Goal: Information Seeking & Learning: Learn about a topic

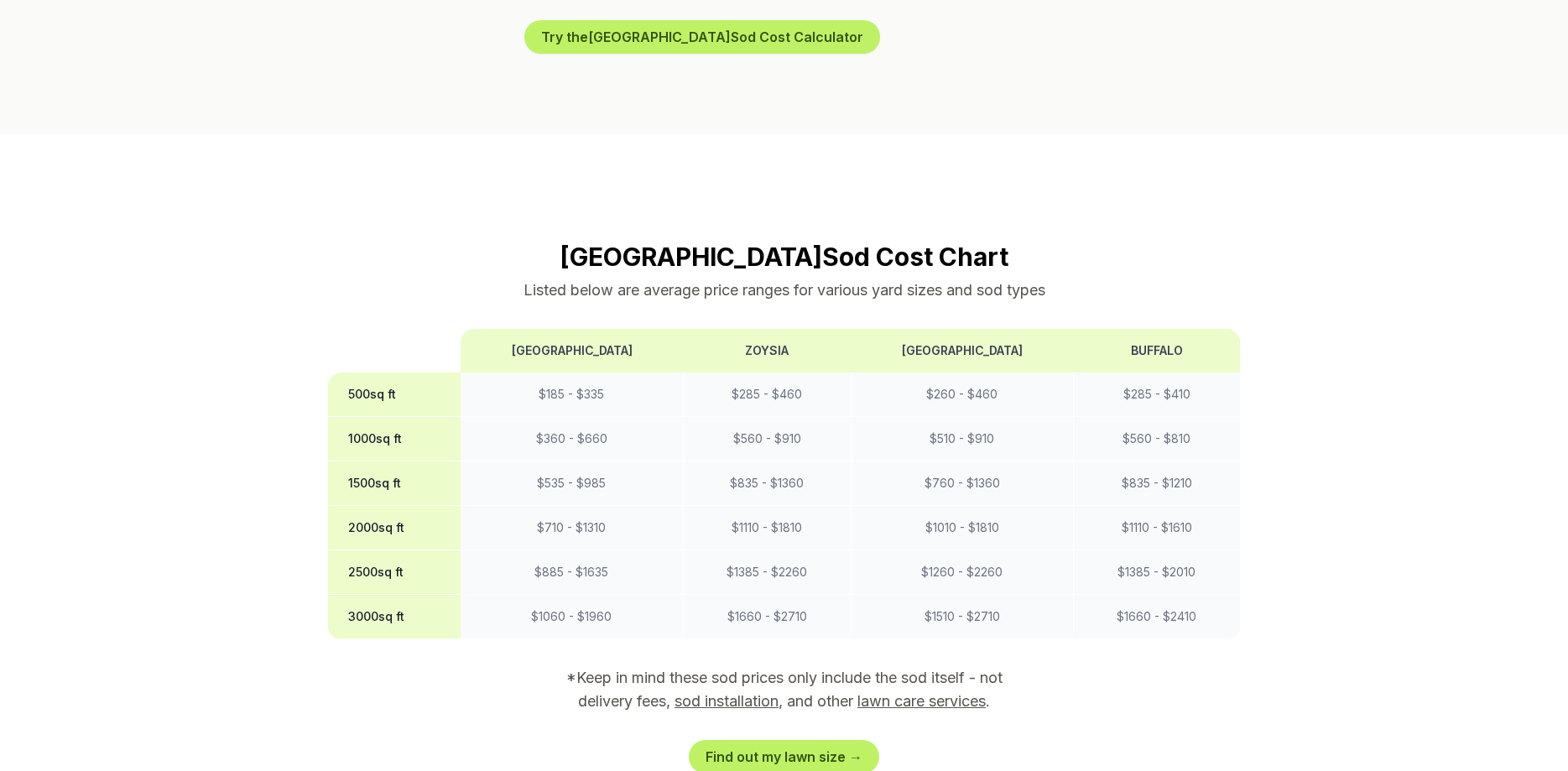
scroll to position [1198, 0]
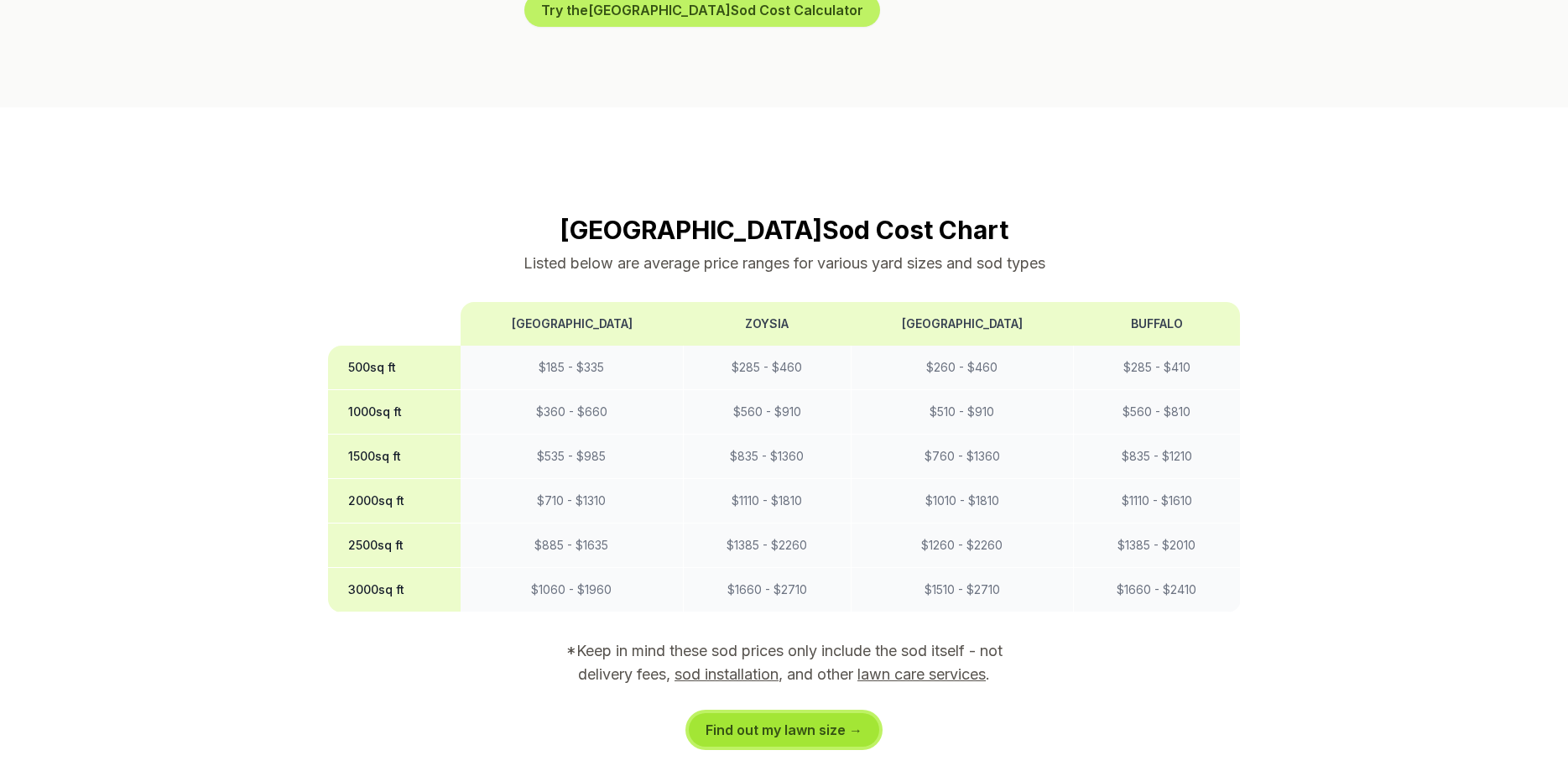
click at [851, 713] on link "Find out my lawn size →" at bounding box center [784, 730] width 191 height 34
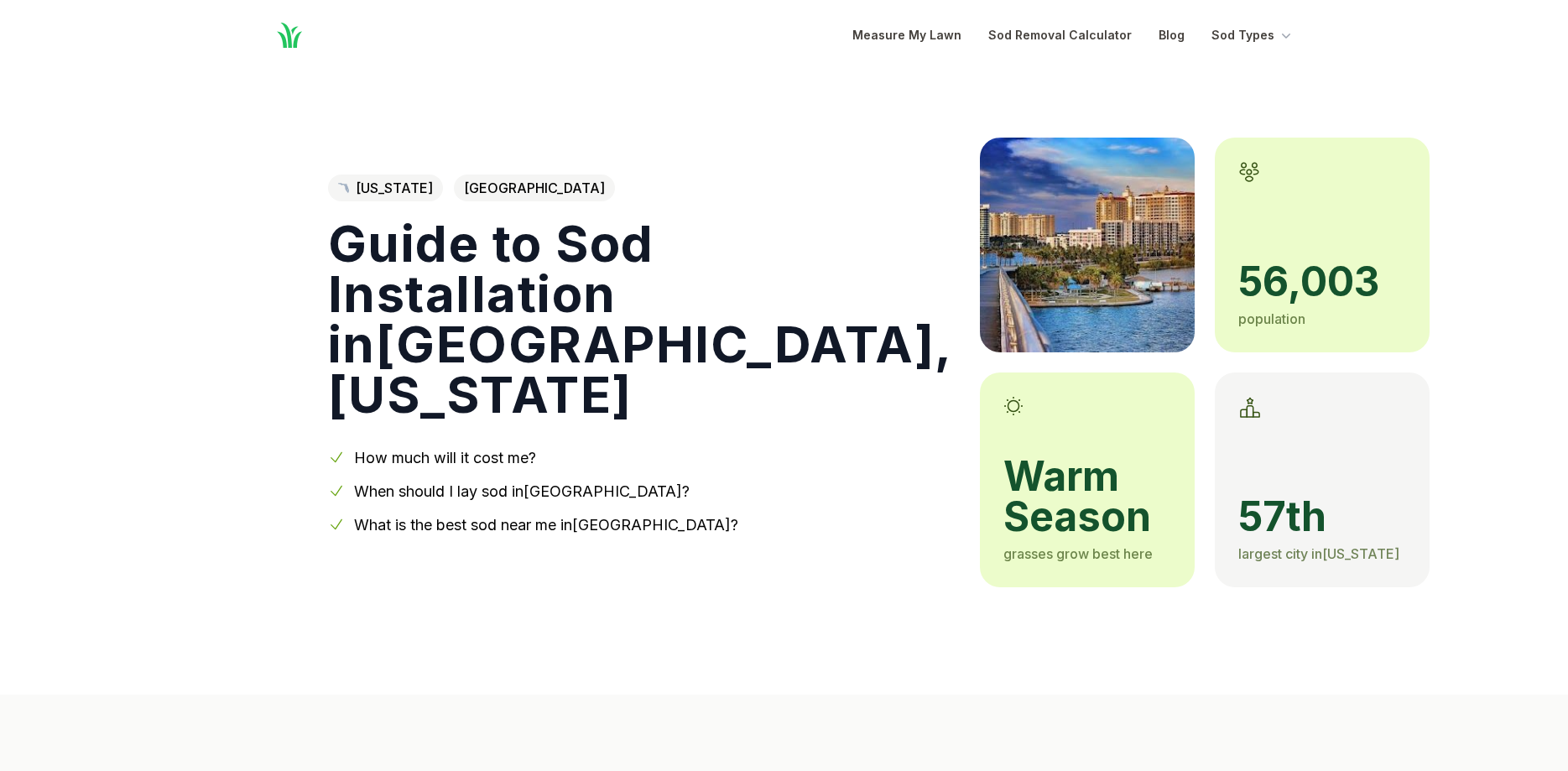
click at [461, 449] on link "How much will it cost me?" at bounding box center [445, 457] width 182 height 17
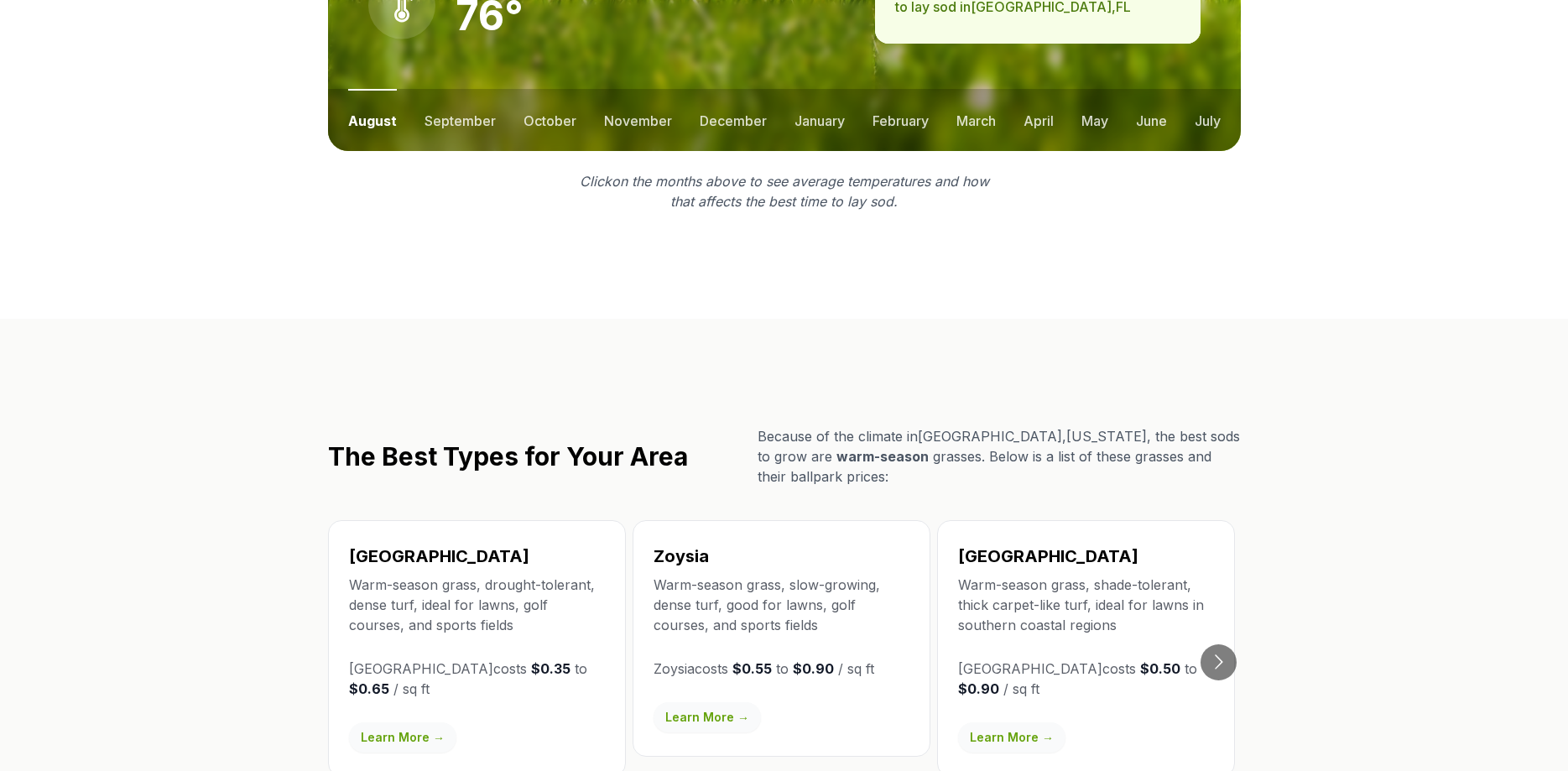
scroll to position [2554, 0]
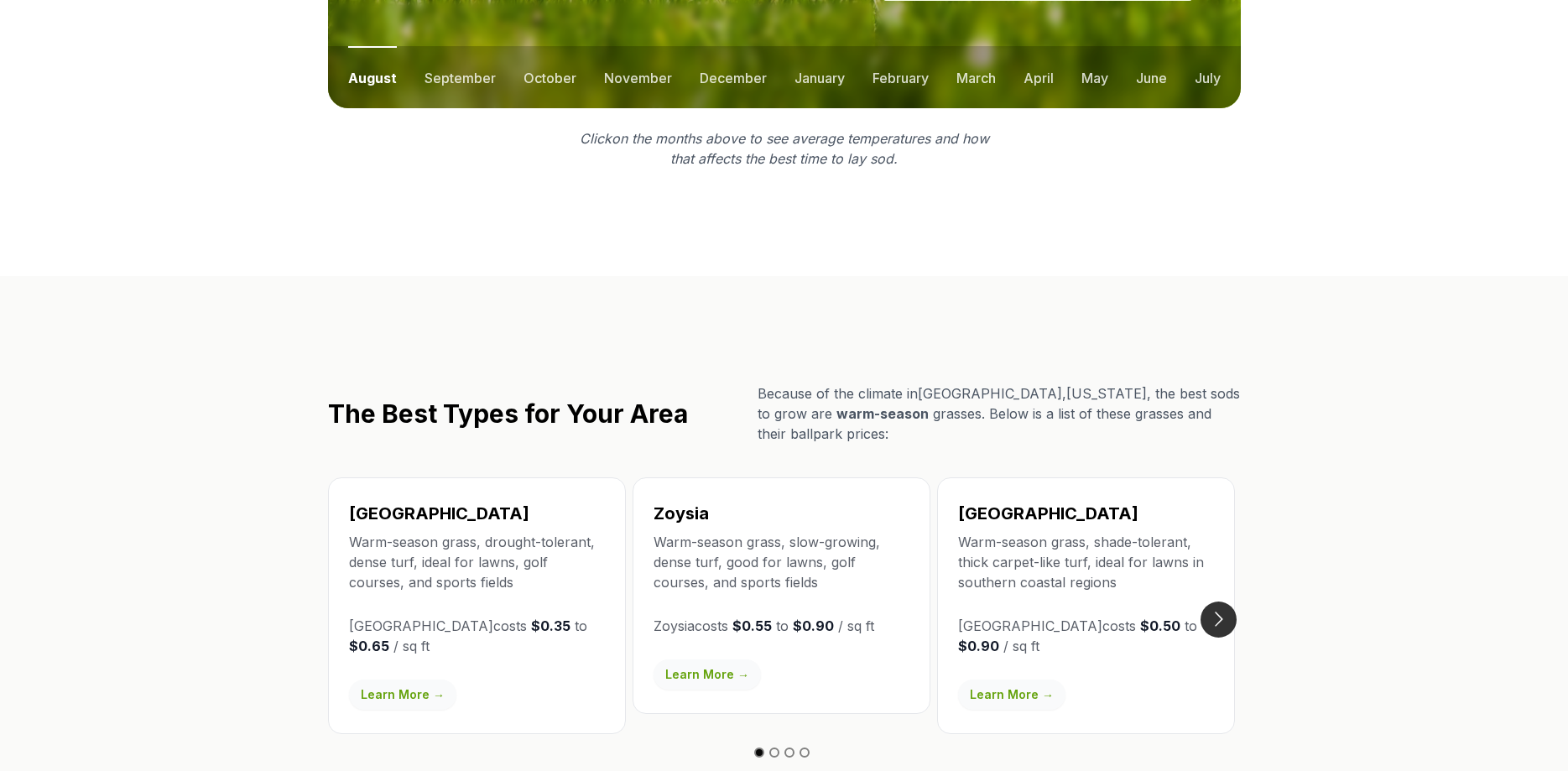
click at [1218, 602] on button "Go to next slide" at bounding box center [1219, 620] width 36 height 36
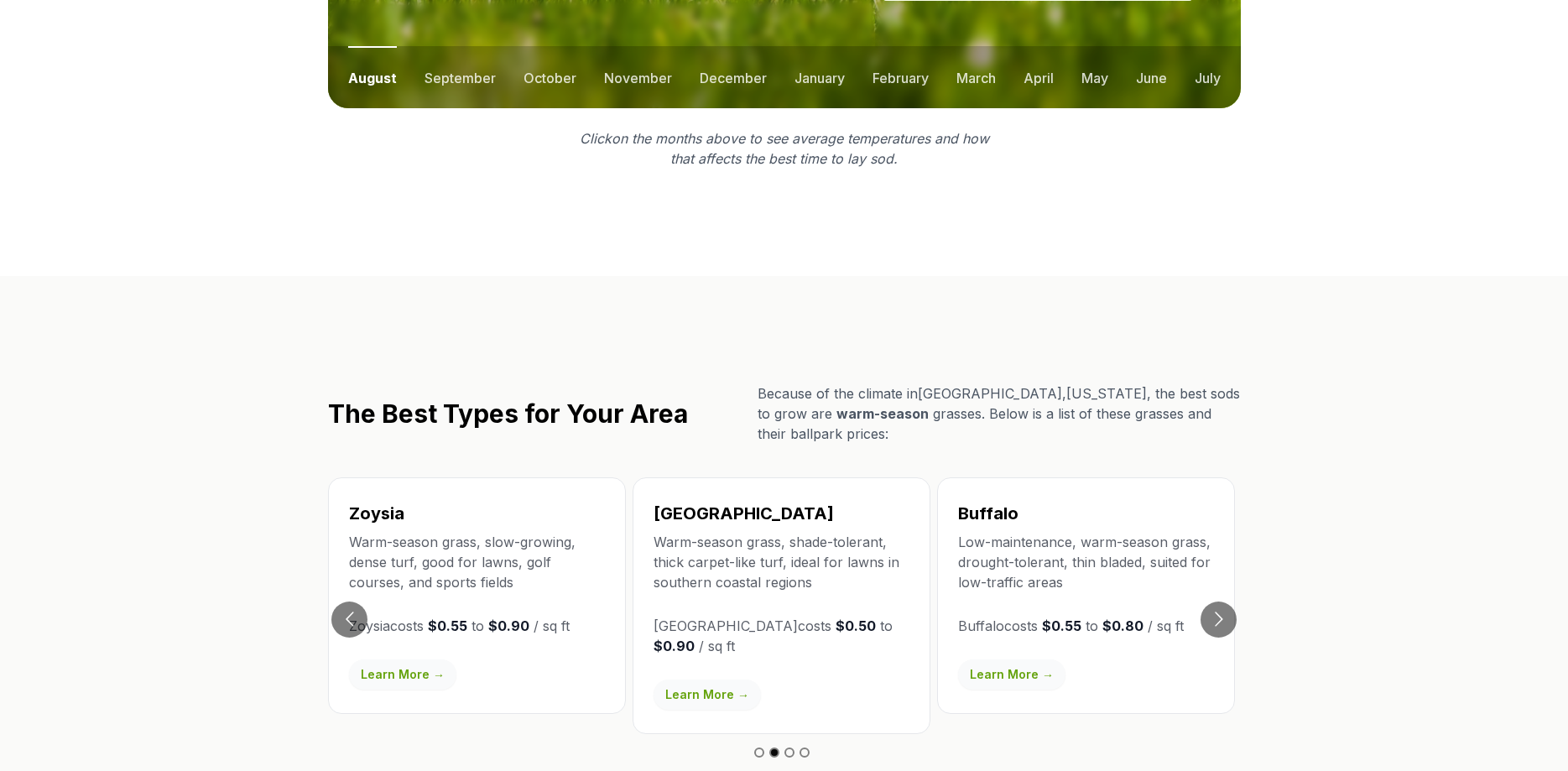
click at [710, 680] on link "Learn More →" at bounding box center [707, 695] width 107 height 30
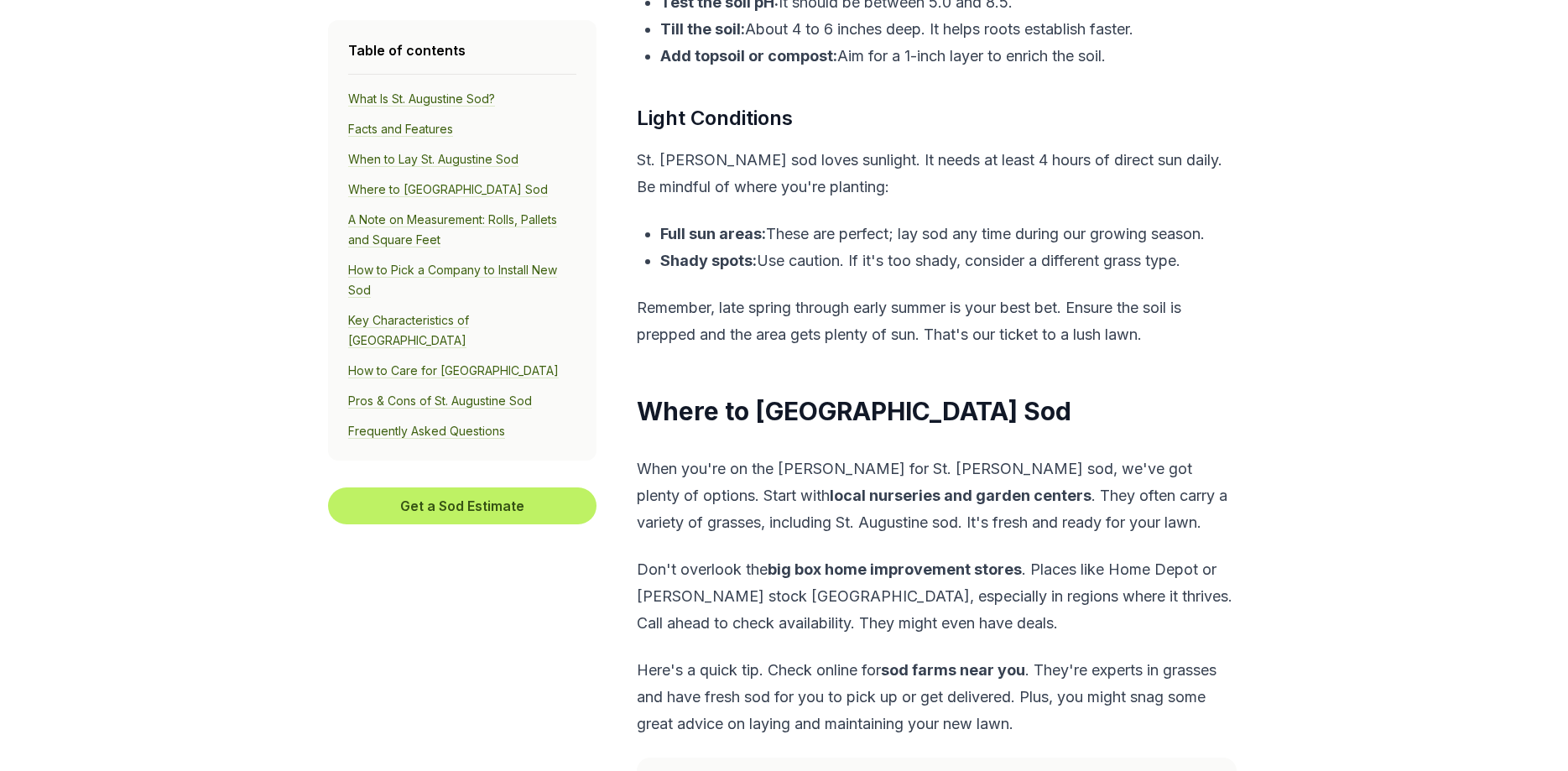
scroll to position [4878, 0]
